Goal: Obtain resource: Download file/media

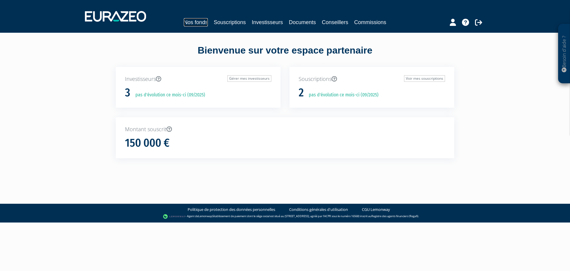
click at [197, 22] on link "Nos fonds" at bounding box center [196, 22] width 24 height 8
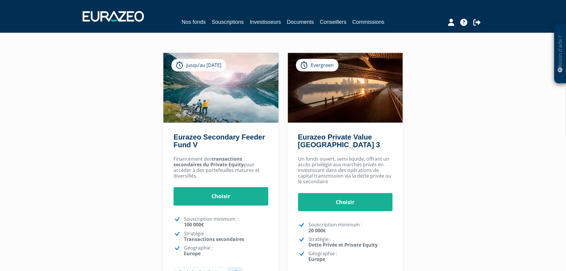
scroll to position [59, 0]
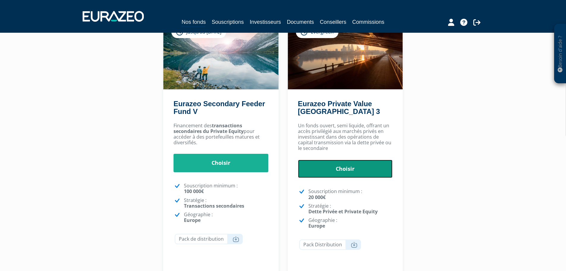
click at [337, 171] on link "Choisir" at bounding box center [345, 168] width 95 height 18
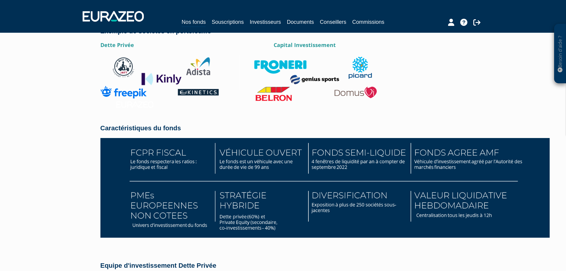
scroll to position [802, 0]
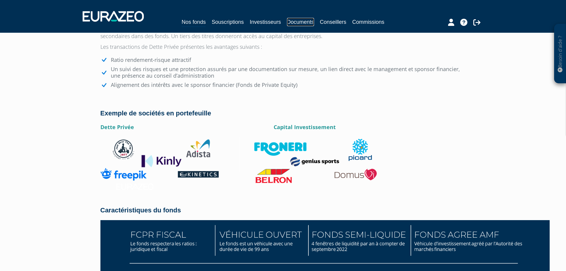
click at [295, 22] on link "Documents" at bounding box center [300, 22] width 27 height 8
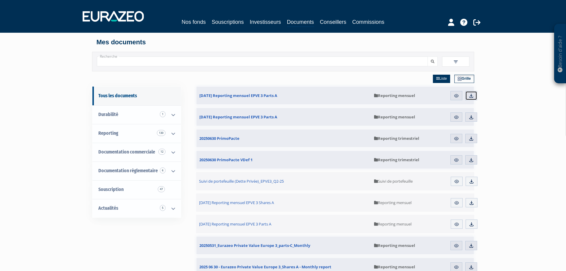
click at [472, 95] on img at bounding box center [470, 95] width 5 height 5
